Goal: Transaction & Acquisition: Subscribe to service/newsletter

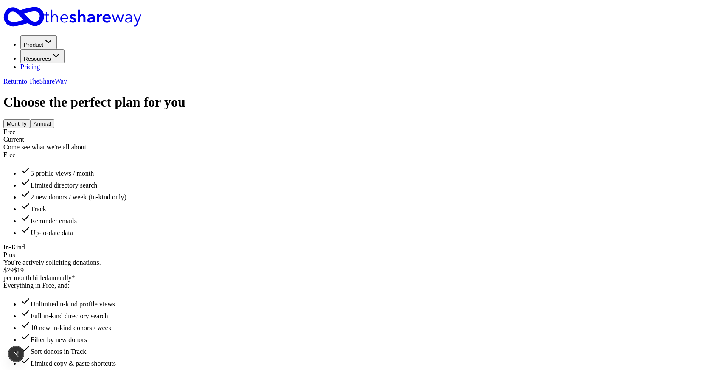
scroll to position [256, 0]
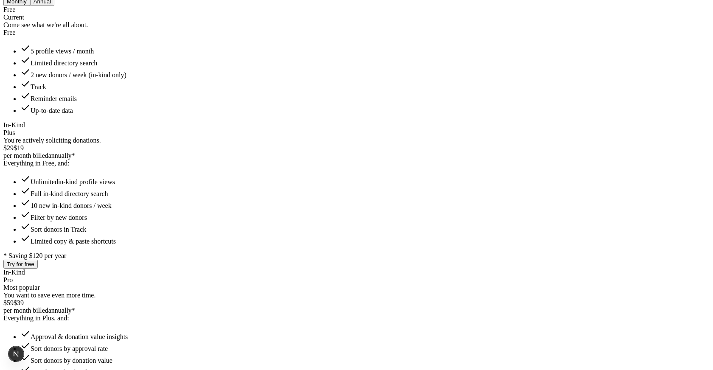
scroll to position [0, 0]
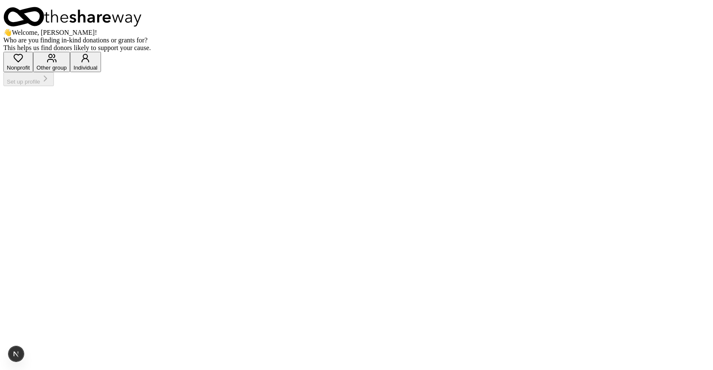
click at [30, 65] on div "button" at bounding box center [18, 58] width 23 height 11
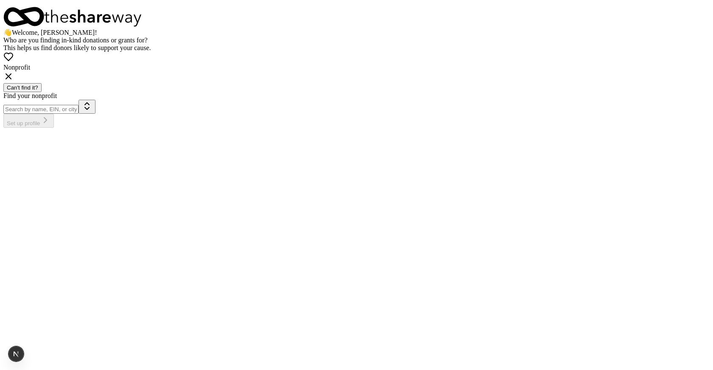
click at [14, 82] on icon at bounding box center [8, 76] width 10 height 10
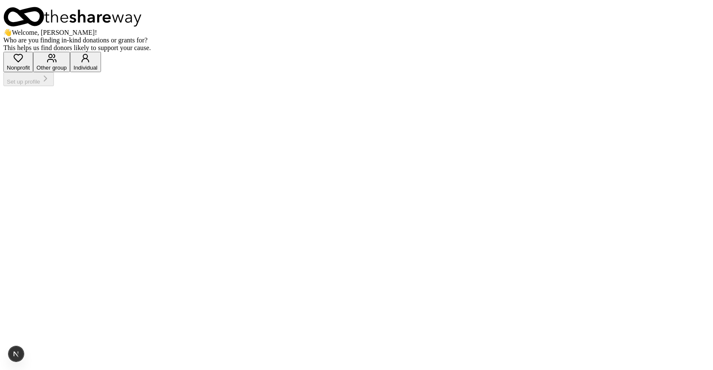
click at [97, 71] on div "Individual" at bounding box center [85, 68] width 24 height 6
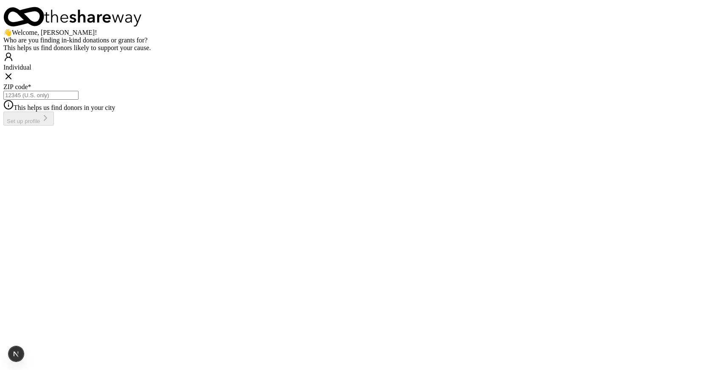
click at [79, 100] on input "ZIP code *" at bounding box center [40, 95] width 75 height 9
type input "05040"
click at [51, 123] on icon "button" at bounding box center [45, 118] width 10 height 10
click at [21, 115] on button "Skip" at bounding box center [12, 110] width 18 height 9
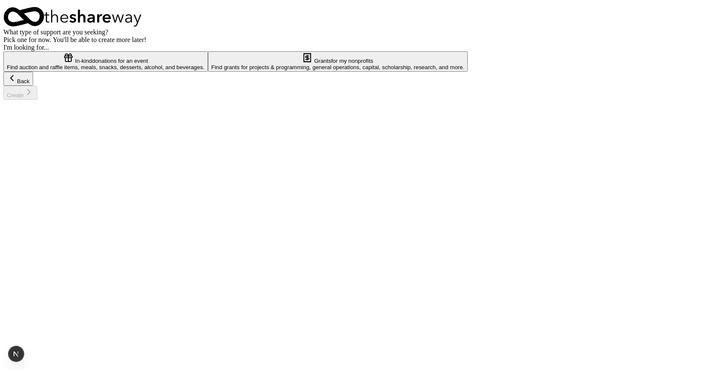
click at [205, 70] on div "Find auction and raffle items, meals, snacks, desserts, alcohol, and beverages." at bounding box center [106, 67] width 198 height 6
click at [37, 100] on button "Create" at bounding box center [20, 93] width 34 height 14
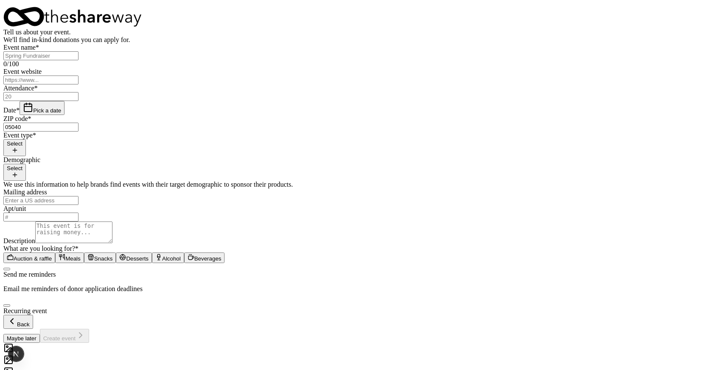
click at [40, 343] on button "Maybe later" at bounding box center [21, 338] width 37 height 9
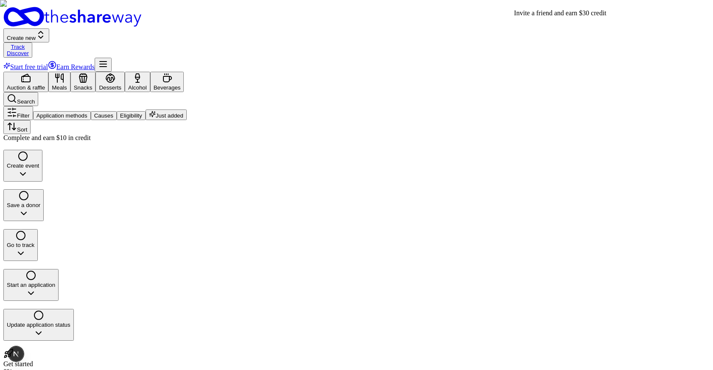
click at [108, 59] on icon "button" at bounding box center [103, 64] width 10 height 10
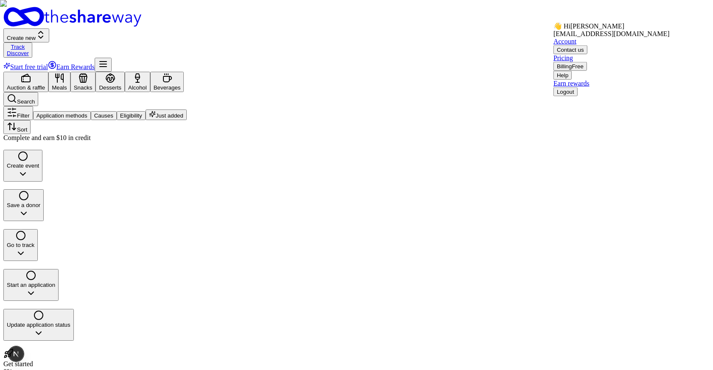
click at [571, 96] on button "Logout" at bounding box center [566, 91] width 24 height 9
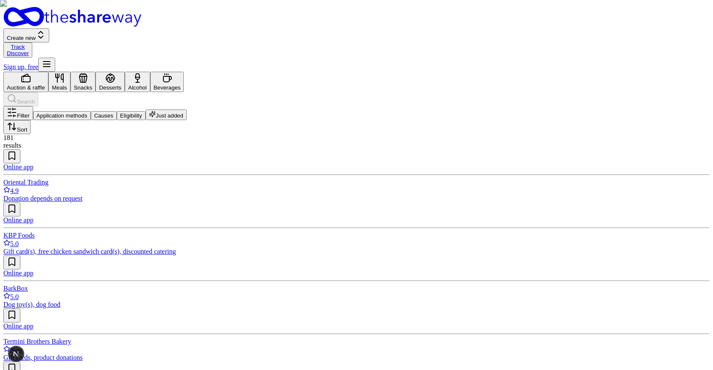
click at [52, 59] on icon "button" at bounding box center [47, 64] width 10 height 10
click at [562, 87] on button "Log in" at bounding box center [565, 86] width 22 height 9
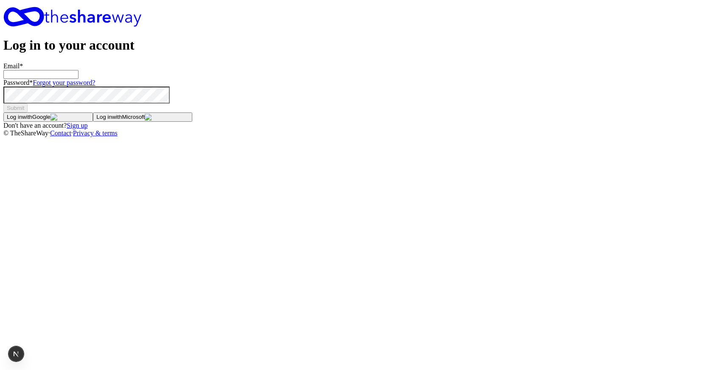
click at [93, 122] on button "Log in with Google" at bounding box center [48, 117] width 90 height 9
